Goal: Check status

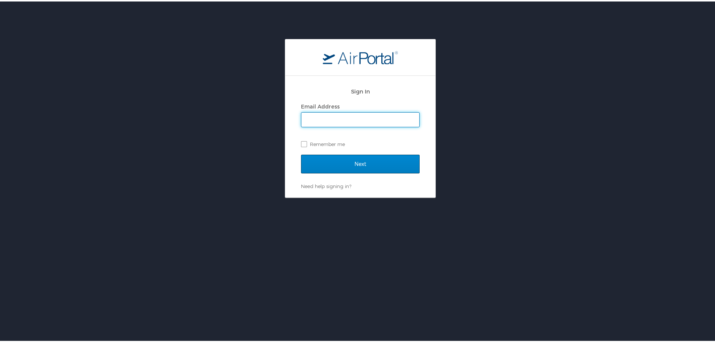
type input "[PERSON_NAME][EMAIL_ADDRESS][PERSON_NAME][DOMAIN_NAME]"
click at [358, 163] on input "Next" at bounding box center [360, 162] width 119 height 19
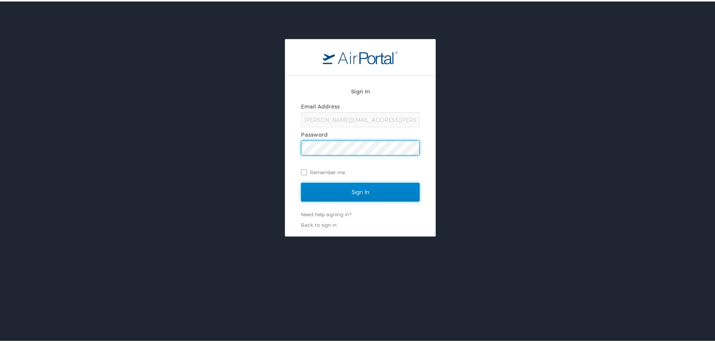
click at [354, 186] on input "Sign In" at bounding box center [360, 190] width 119 height 19
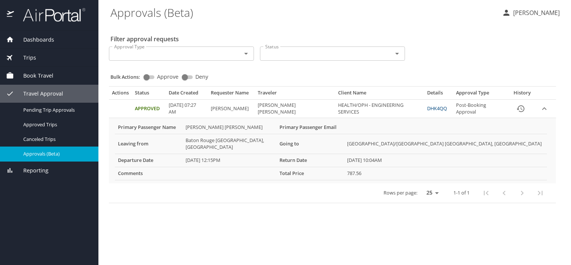
click at [526, 49] on div "Approval Type Approval Type Status Status" at bounding box center [332, 53] width 453 height 25
